Goal: Task Accomplishment & Management: Complete application form

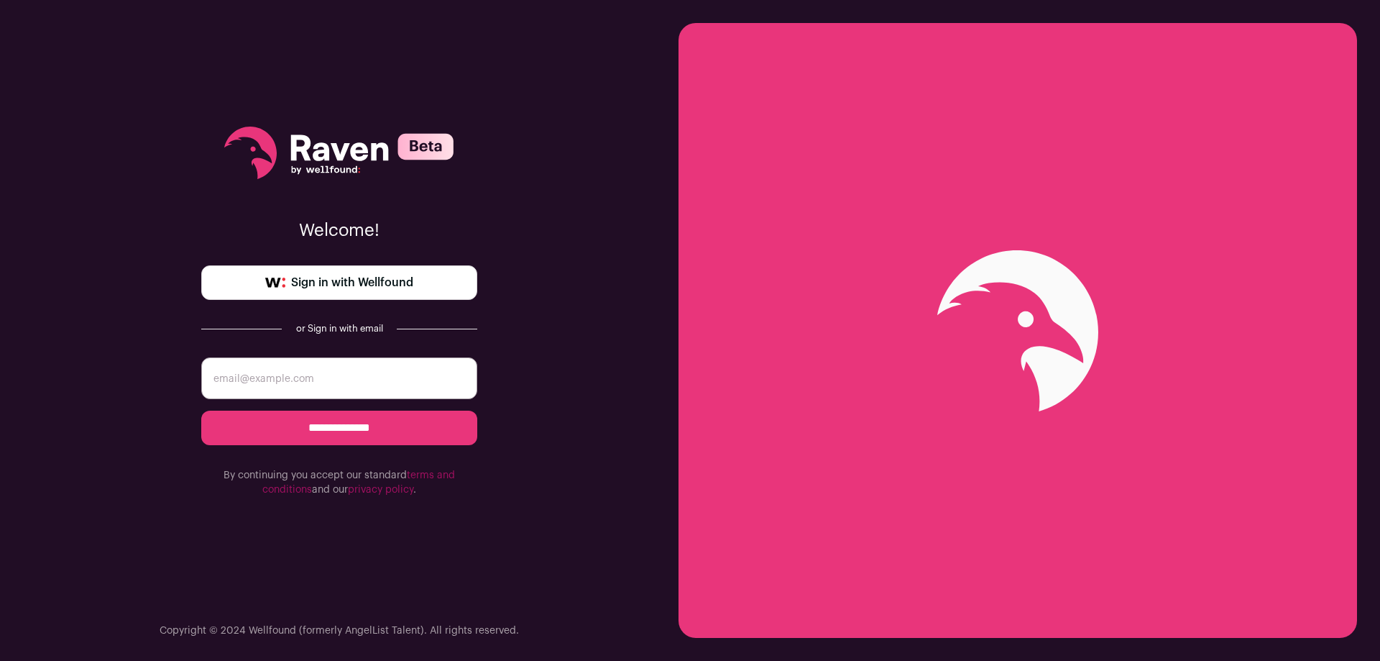
click at [388, 282] on span "Sign in with Wellfound" at bounding box center [352, 282] width 122 height 17
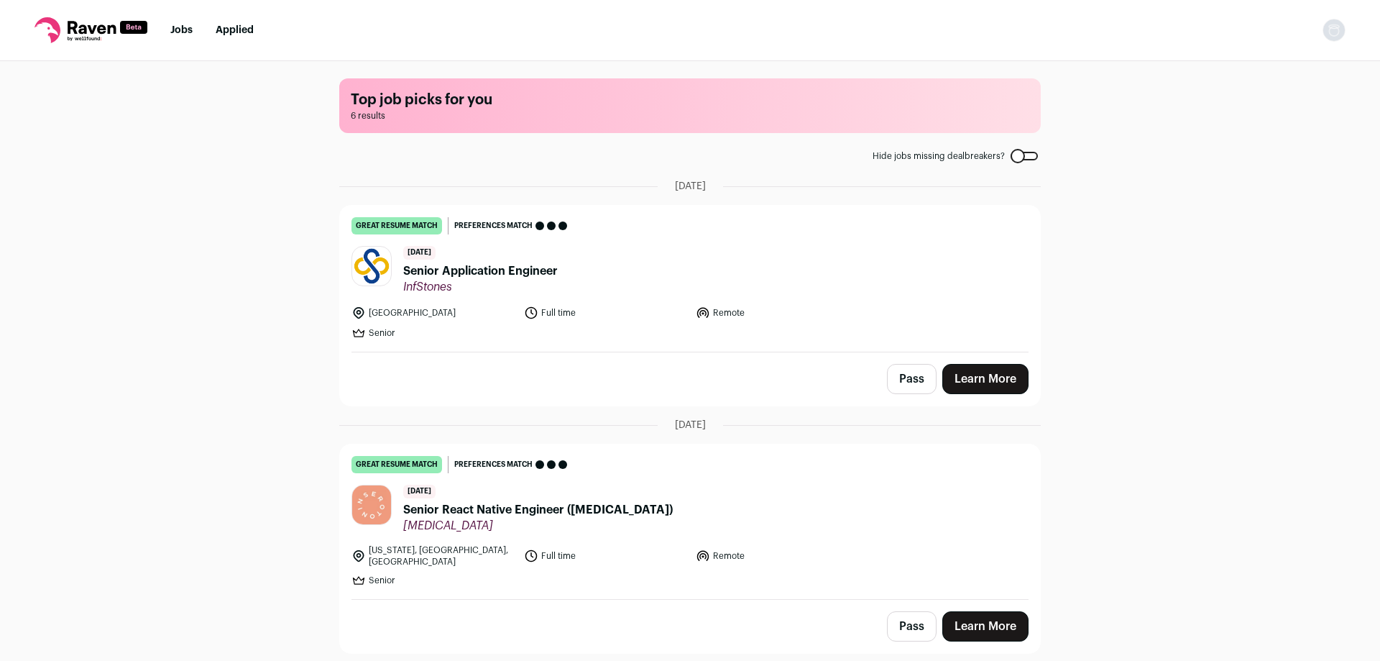
click at [472, 275] on span "Senior Application Engineer" at bounding box center [480, 270] width 155 height 17
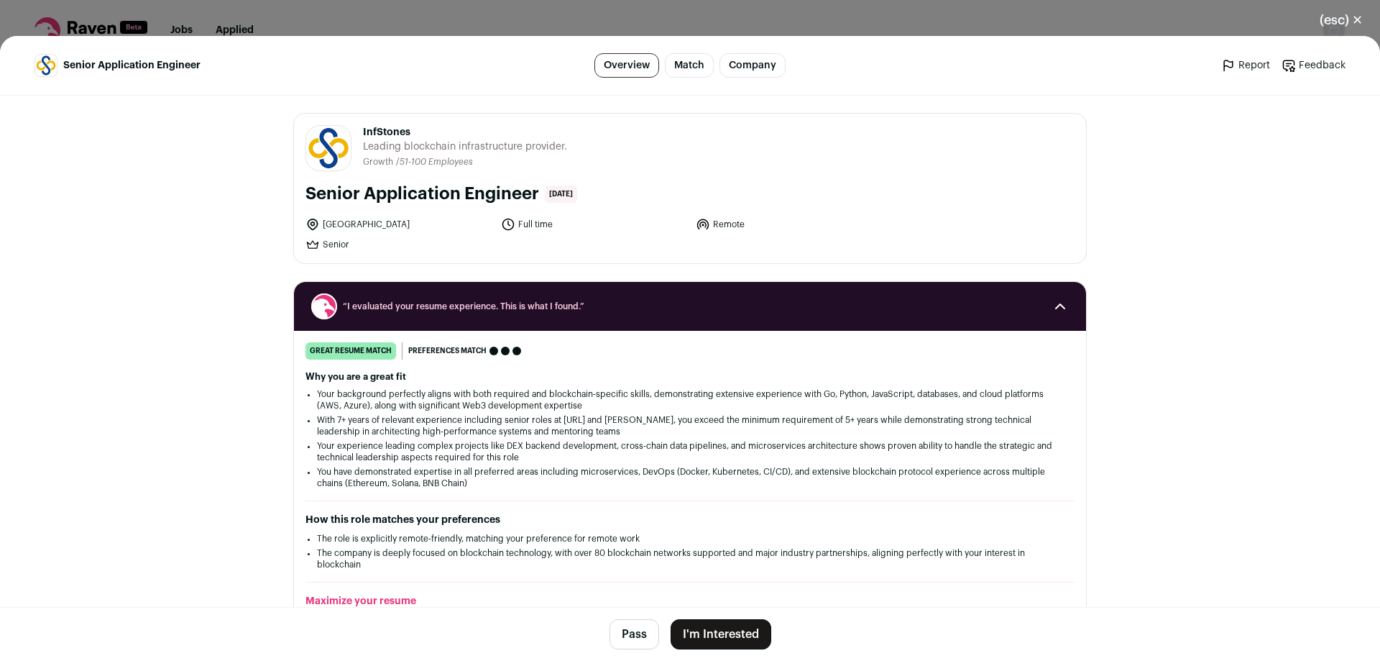
click at [726, 635] on button "I'm Interested" at bounding box center [721, 634] width 101 height 30
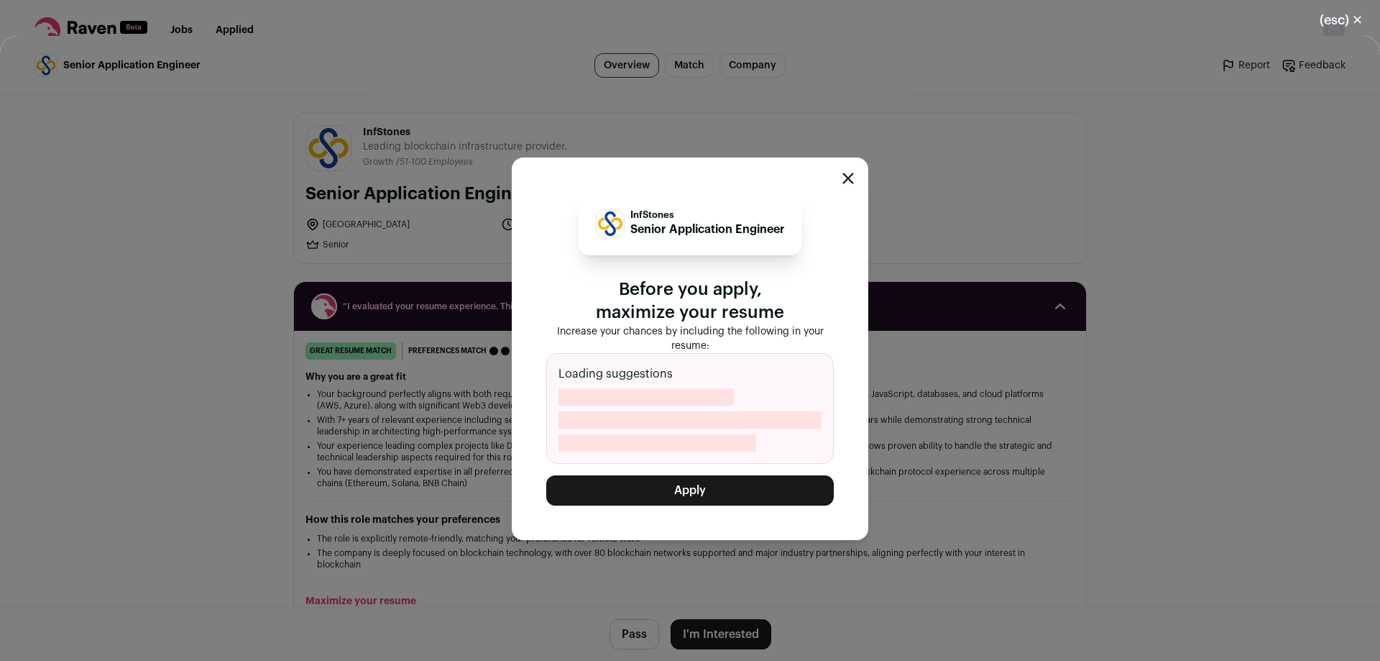
click at [686, 488] on button "Apply" at bounding box center [690, 490] width 288 height 30
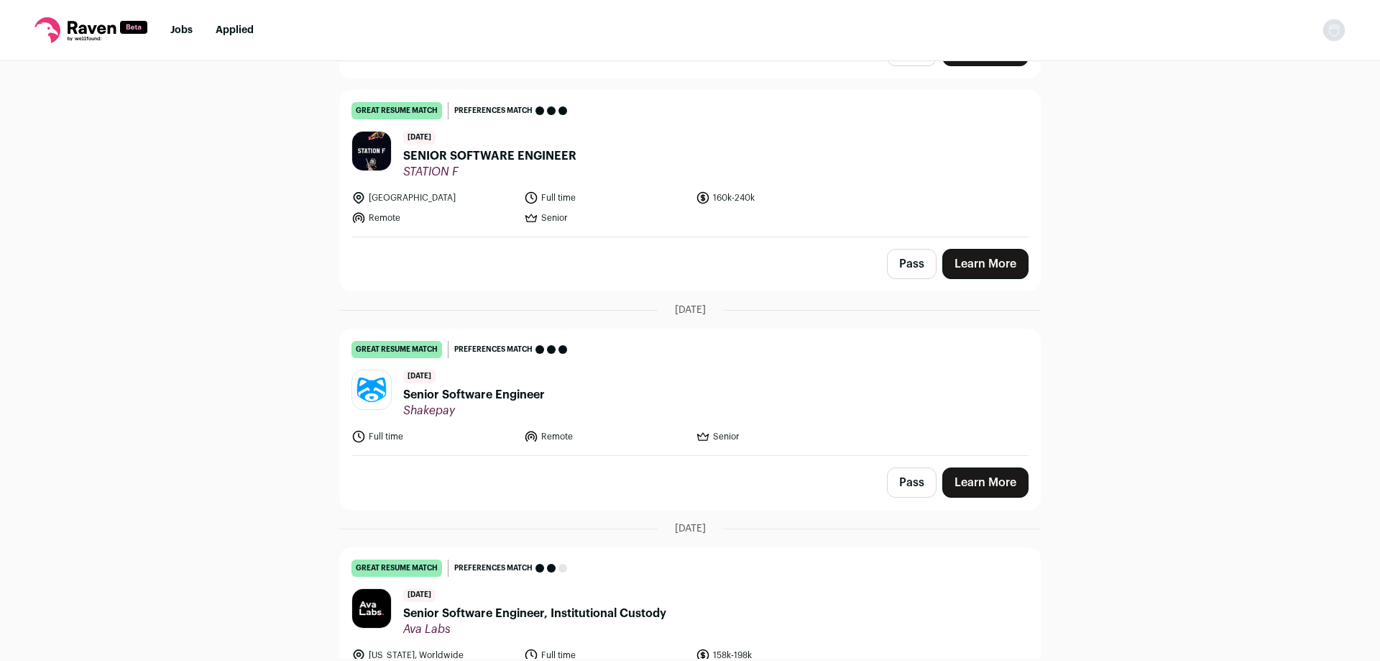
scroll to position [503, 0]
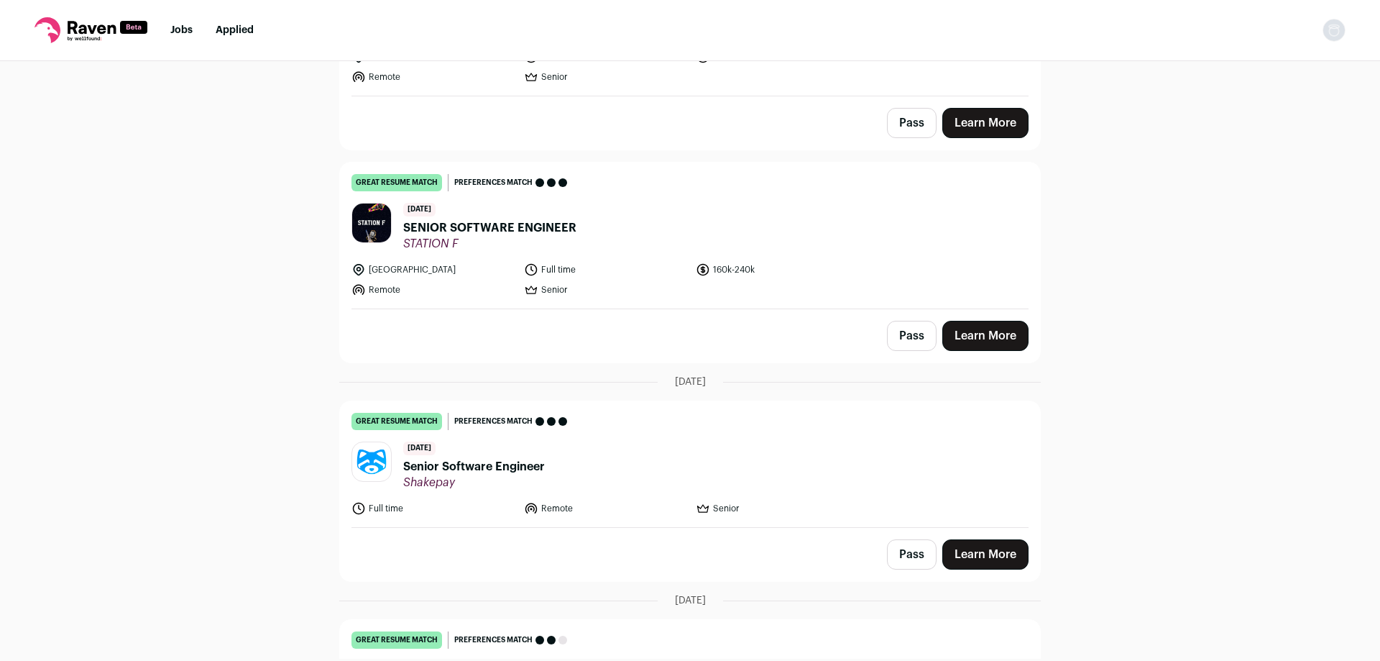
click at [992, 326] on link "Learn More" at bounding box center [985, 336] width 86 height 30
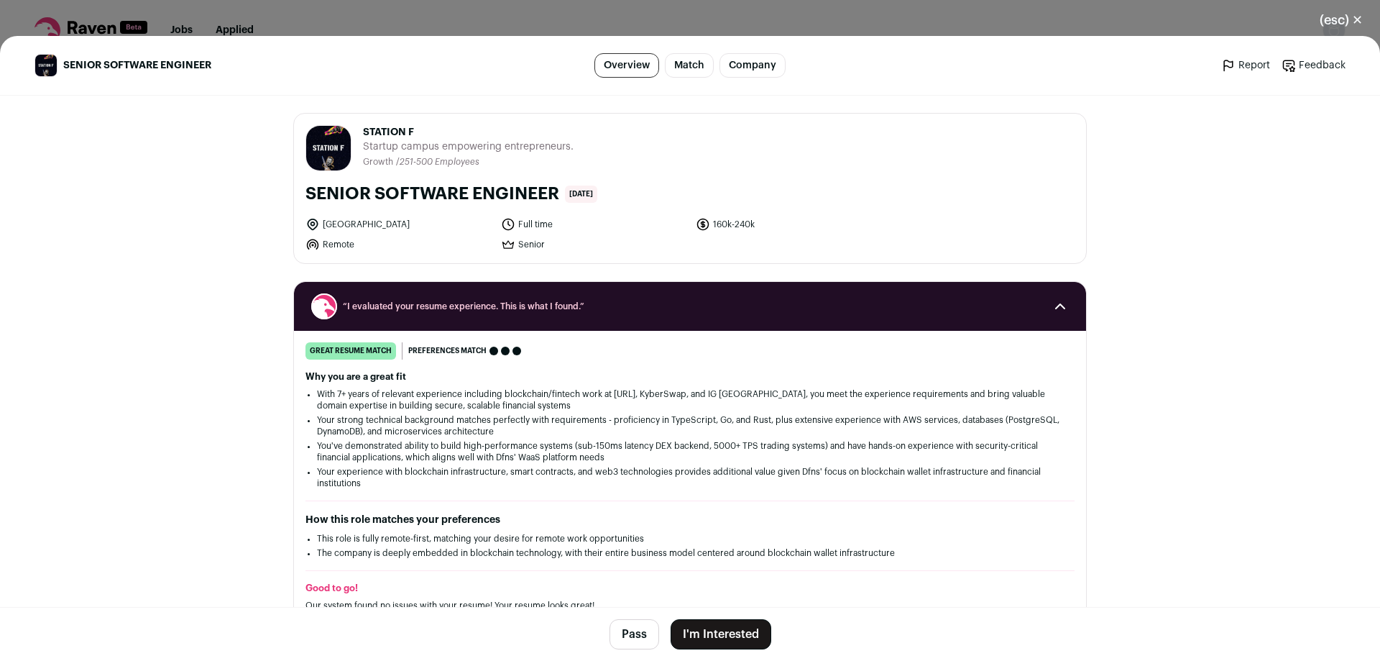
click at [482, 9] on div "(esc) ✕ SENIOR SOFTWARE ENGINEER Overview Match Company Report Feedback Report …" at bounding box center [690, 330] width 1380 height 661
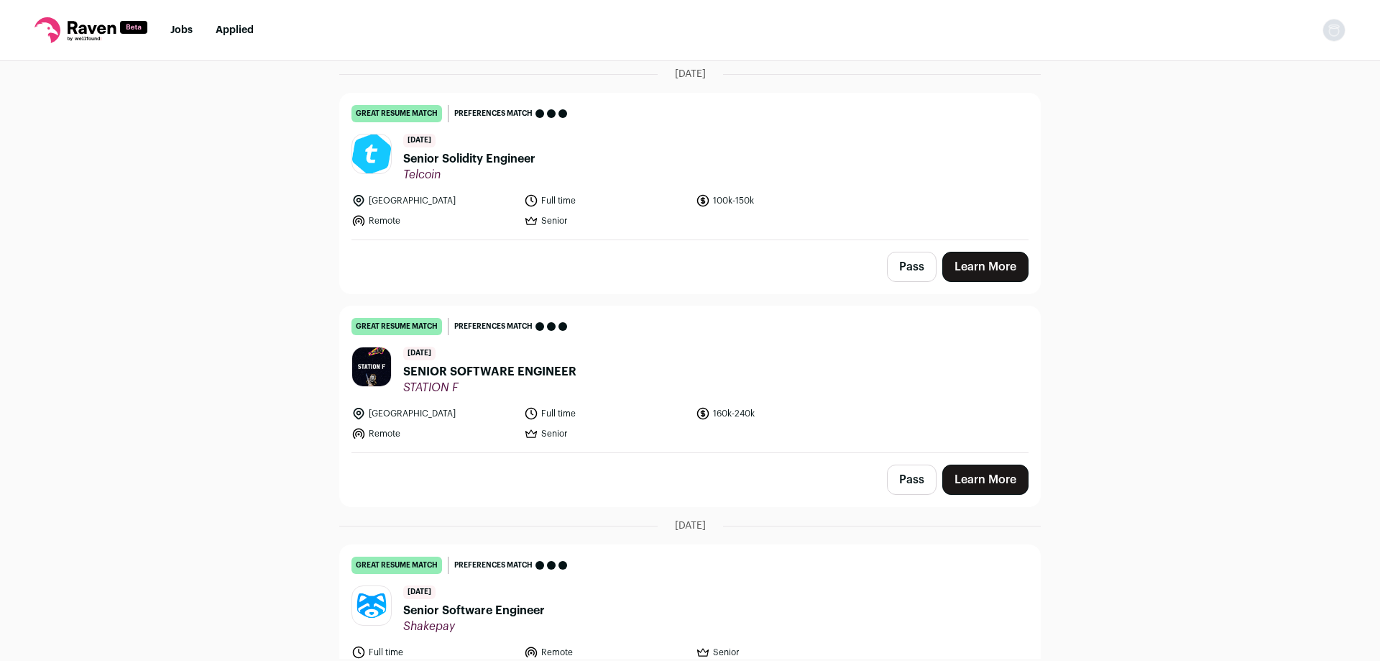
scroll to position [288, 0]
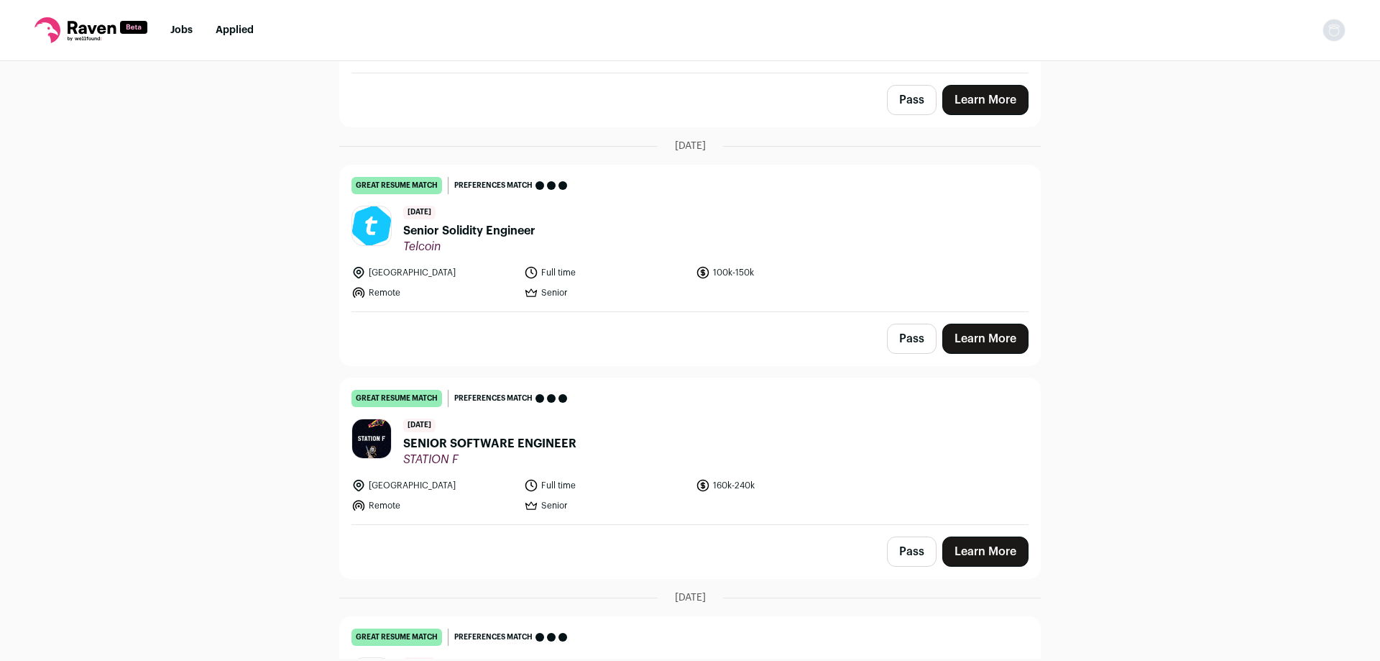
click at [985, 332] on link "Learn More" at bounding box center [985, 338] width 86 height 30
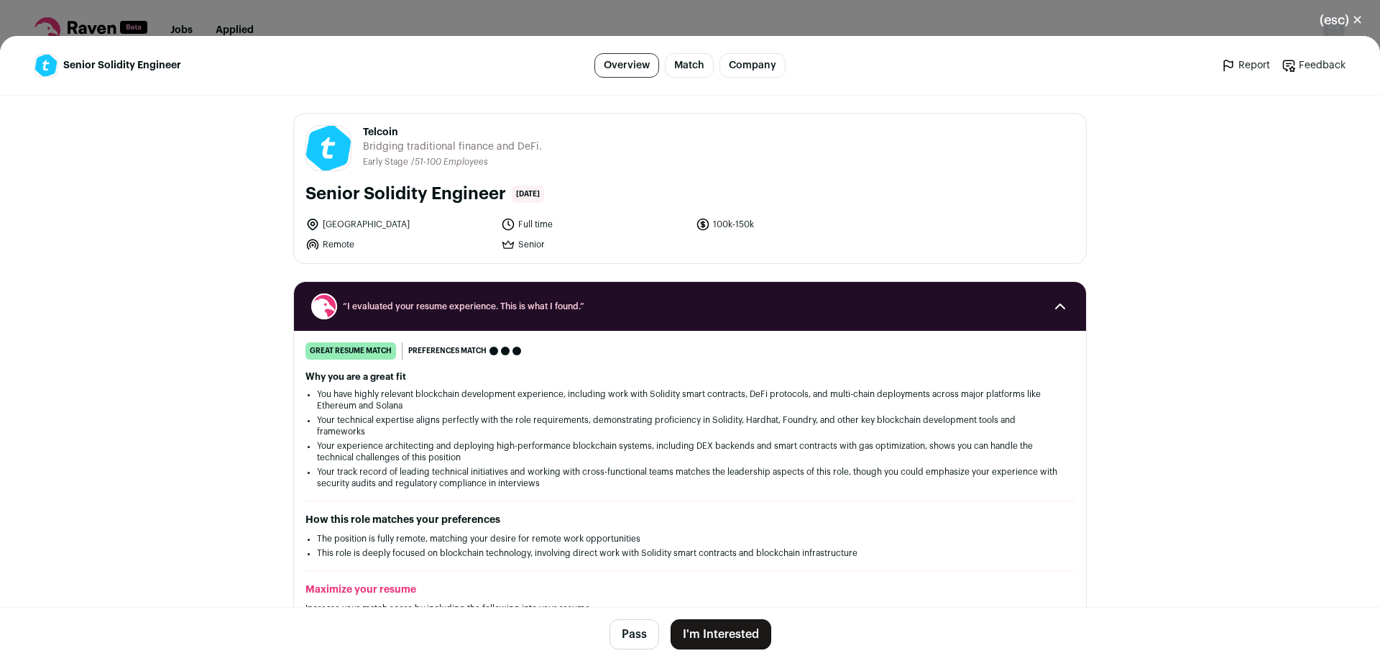
click at [715, 630] on button "I'm Interested" at bounding box center [721, 634] width 101 height 30
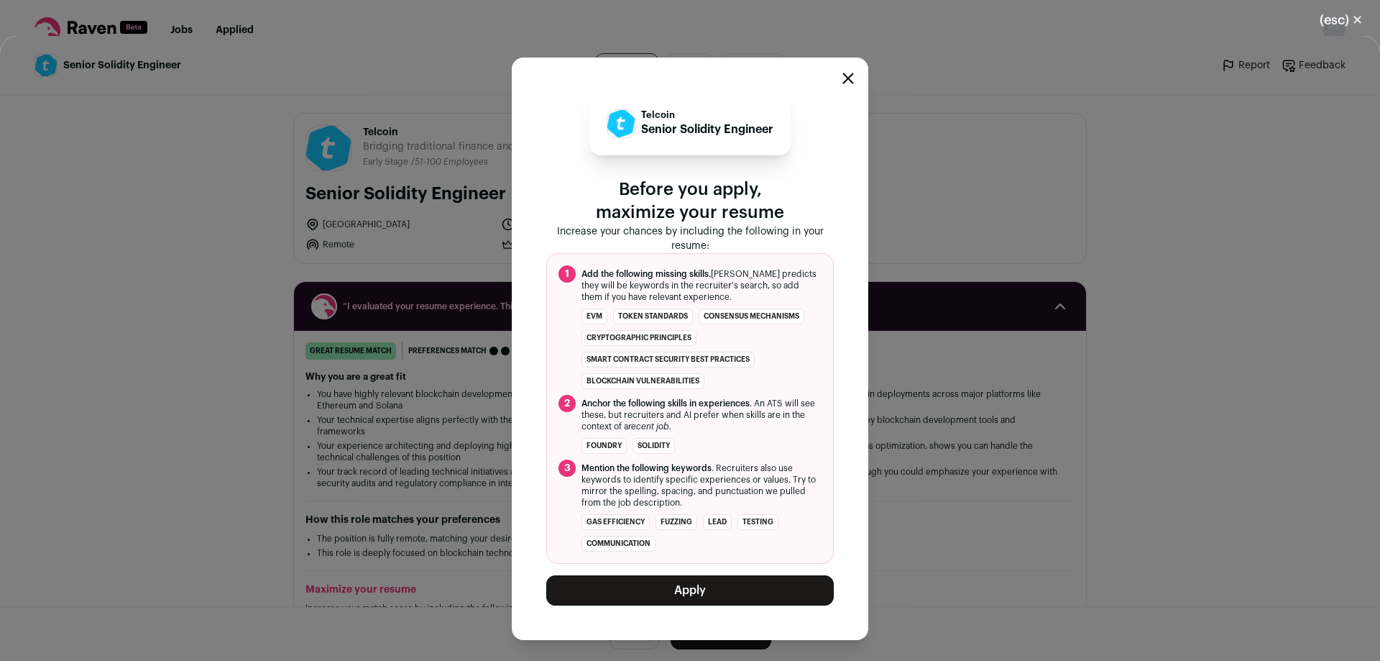
click at [716, 596] on button "Apply" at bounding box center [690, 590] width 288 height 30
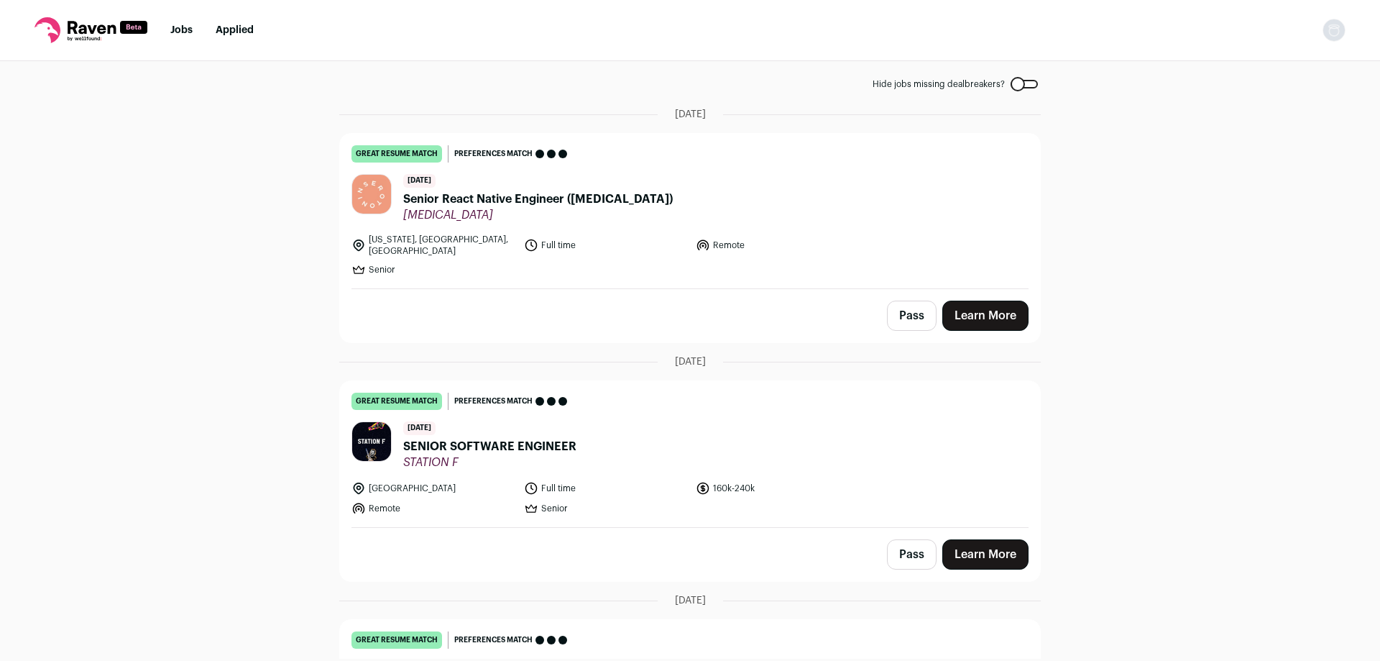
scroll to position [0, 0]
